Goal: Find contact information: Find contact information

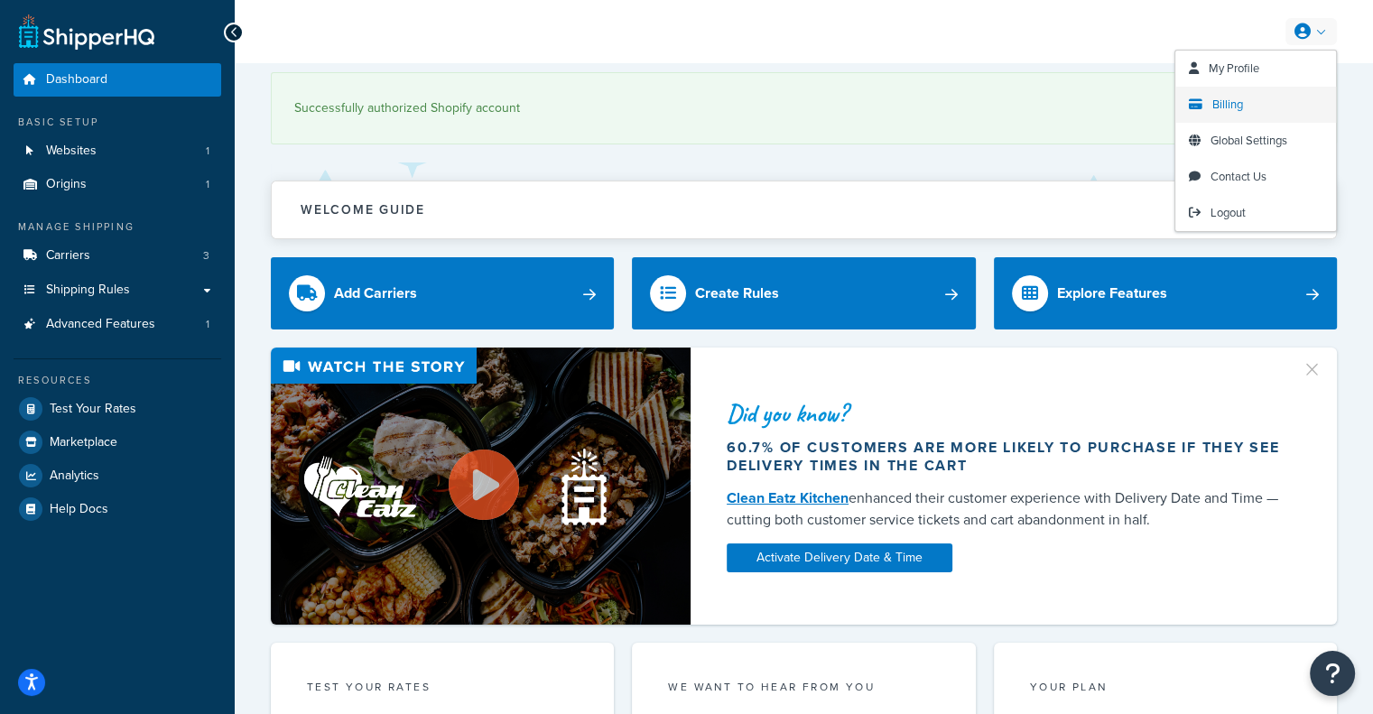
click at [1274, 101] on link "Billing" at bounding box center [1255, 105] width 161 height 36
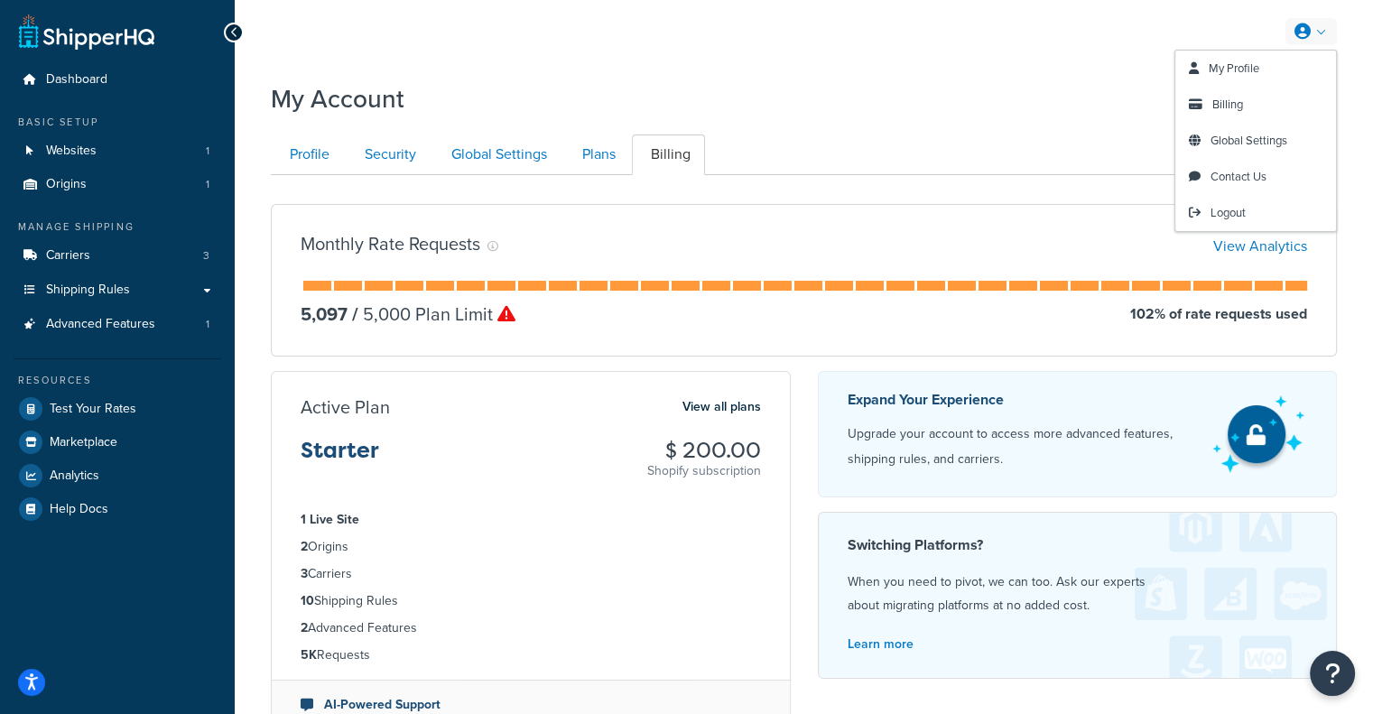
click at [1310, 37] on link at bounding box center [1310, 31] width 51 height 27
click at [614, 153] on link "Plans" at bounding box center [596, 154] width 67 height 41
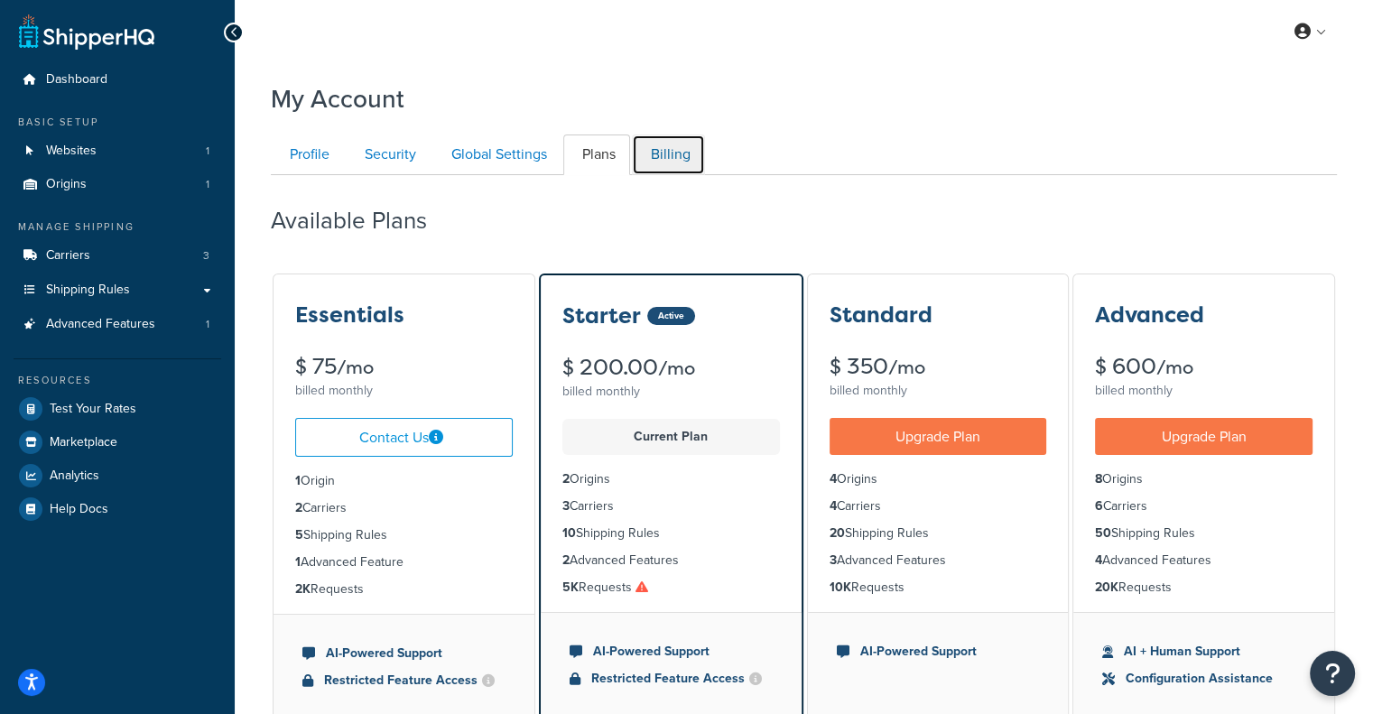
click at [664, 153] on link "Billing" at bounding box center [668, 154] width 73 height 41
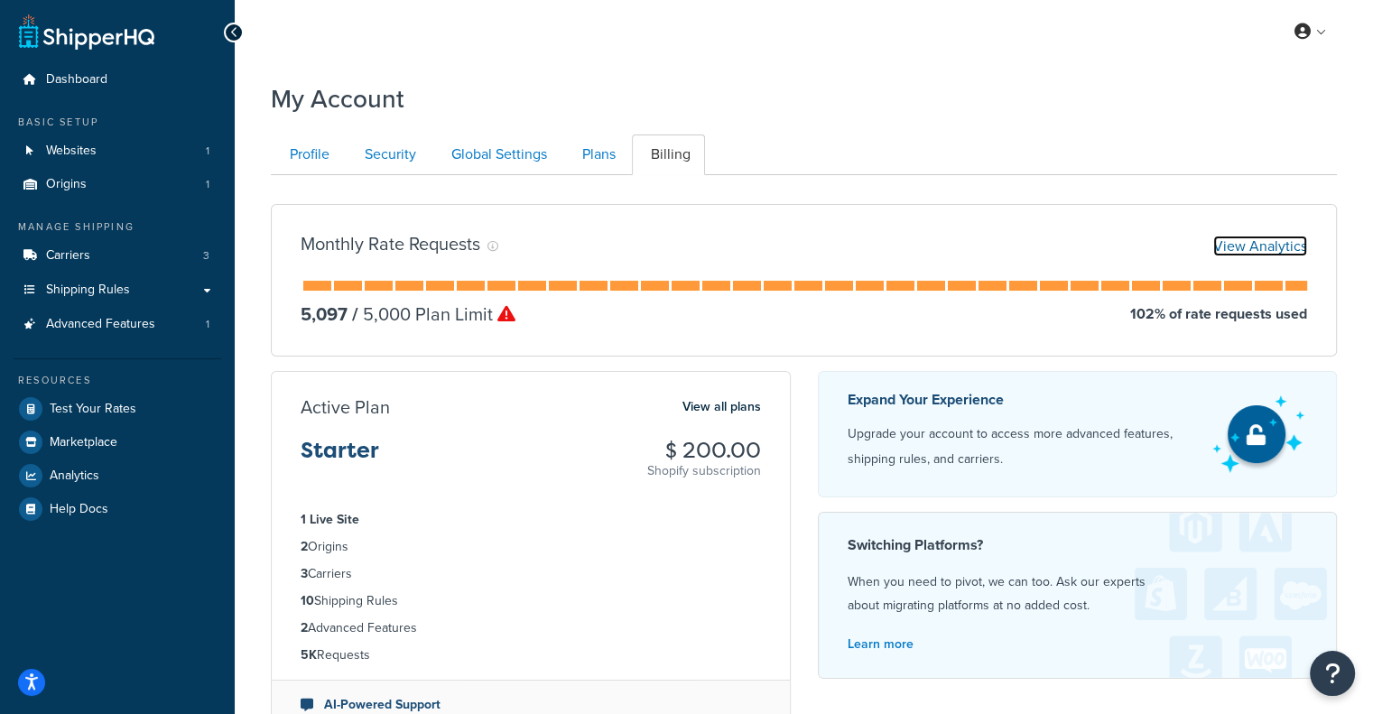
click at [1215, 252] on link "View Analytics" at bounding box center [1260, 246] width 94 height 21
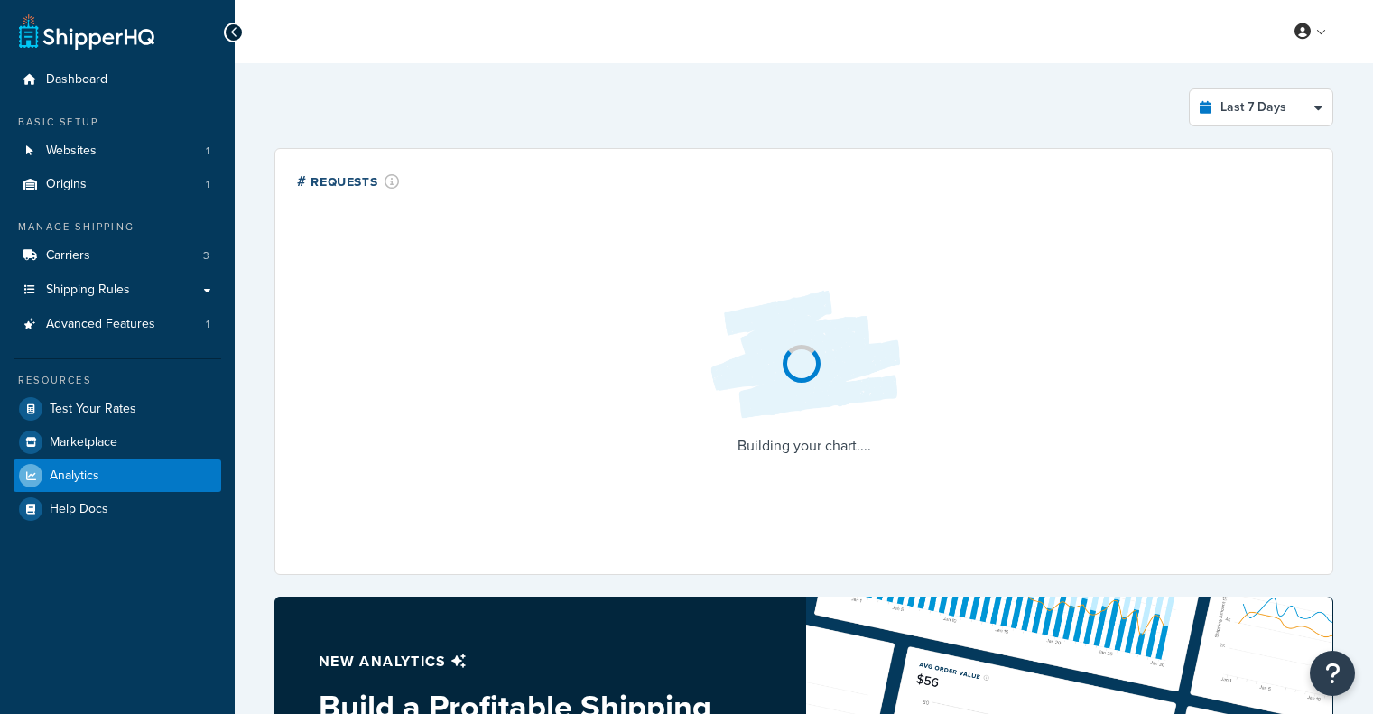
select select "last_7_days"
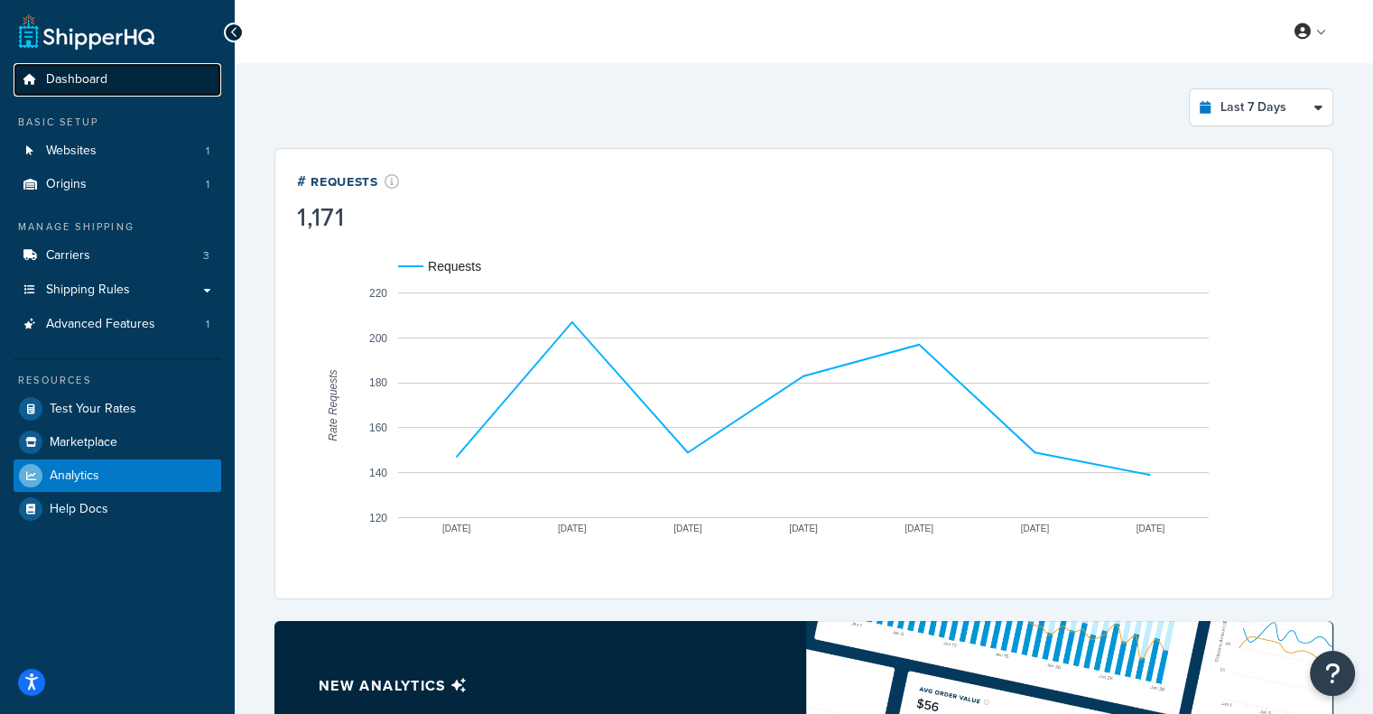
click at [75, 79] on span "Dashboard" at bounding box center [76, 79] width 61 height 15
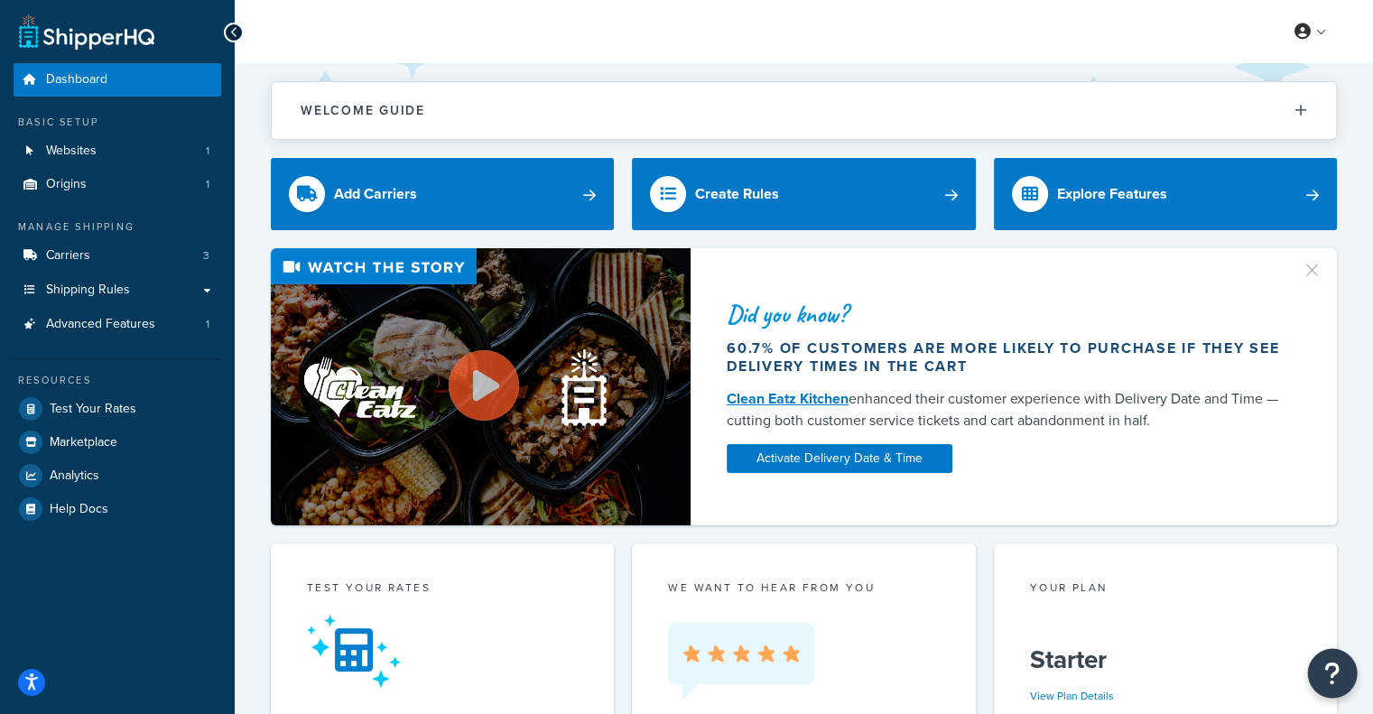
click at [1327, 662] on icon "Open Resource Center" at bounding box center [1332, 673] width 17 height 25
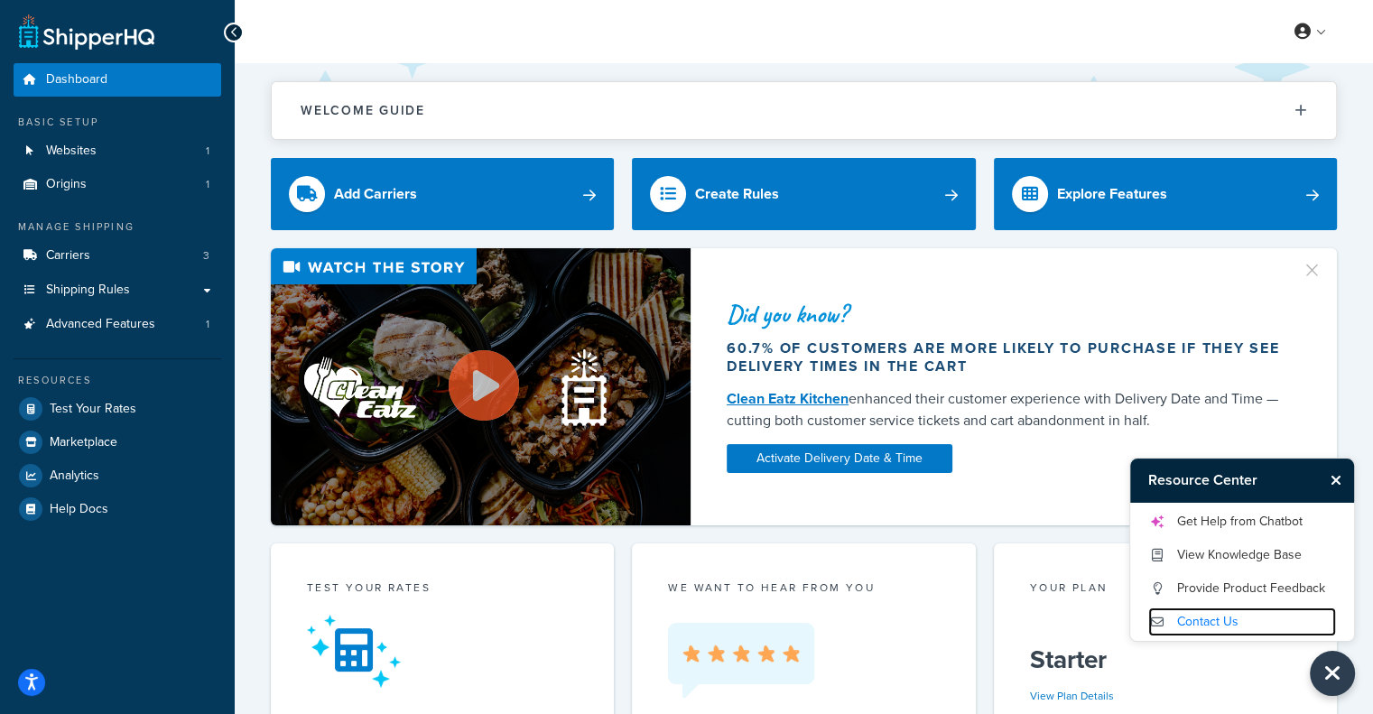
click at [1200, 611] on link "Contact Us" at bounding box center [1242, 621] width 188 height 29
